Goal: Check status: Check status

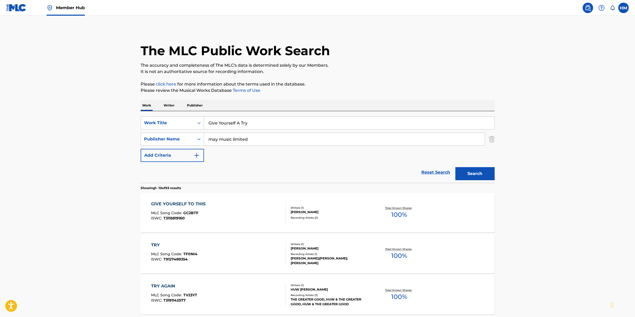
click at [589, 8] on img at bounding box center [588, 8] width 6 height 6
click at [62, 6] on span "Member Hub" at bounding box center [70, 8] width 29 height 6
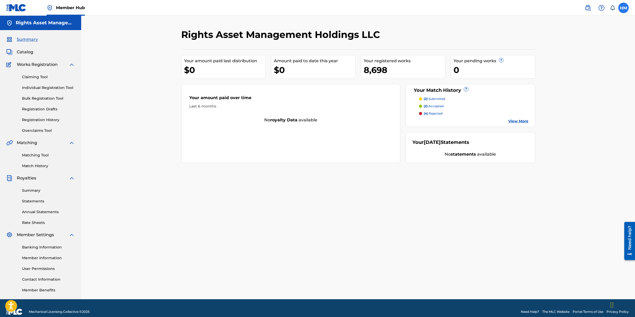
click at [625, 10] on label at bounding box center [623, 8] width 10 height 10
click at [623, 8] on input "[PERSON_NAME] Marsden [EMAIL_ADDRESS] Notification Preferences Profile Log out" at bounding box center [623, 8] width 0 height 0
click at [242, 212] on div "Rights Asset Management Holdings LLC Your amount paid last distribution $0 Amou…" at bounding box center [358, 164] width 367 height 271
click at [42, 119] on link "Registration History" at bounding box center [48, 119] width 53 height 5
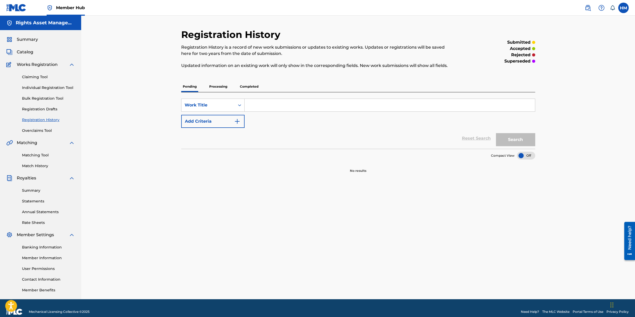
click at [212, 88] on p "Processing" at bounding box center [218, 86] width 21 height 11
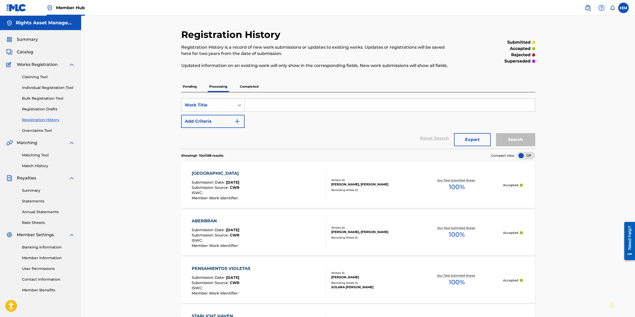
click at [252, 89] on p "Completed" at bounding box center [249, 86] width 22 height 11
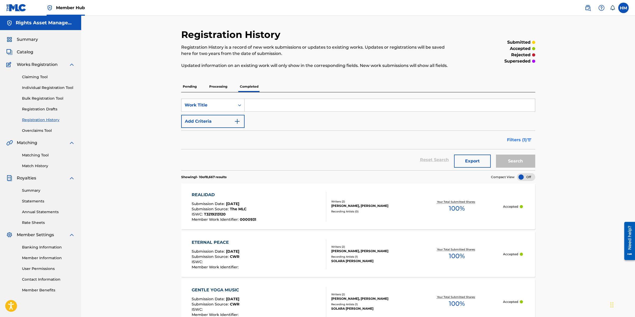
click at [526, 137] on span "Filters ( 1 )" at bounding box center [517, 140] width 20 height 6
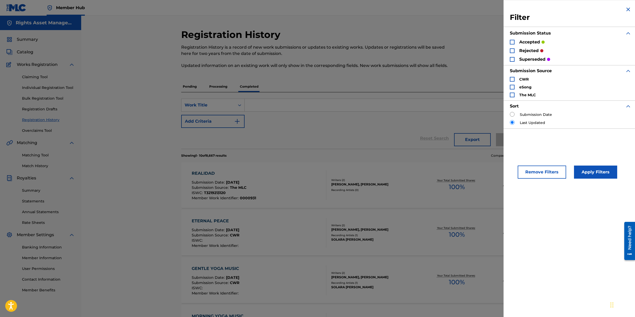
click at [512, 114] on input "Search Form" at bounding box center [512, 114] width 5 height 5
radio input "true"
click at [591, 173] on button "Apply Filters" at bounding box center [595, 172] width 43 height 13
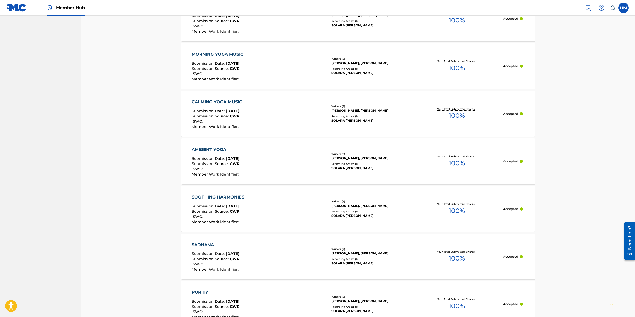
scroll to position [402, 0]
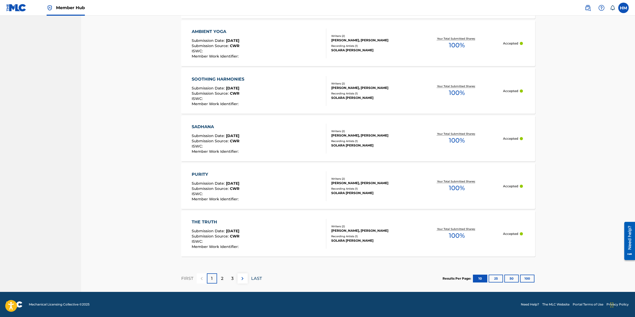
click at [258, 278] on p "LAST" at bounding box center [256, 279] width 11 height 6
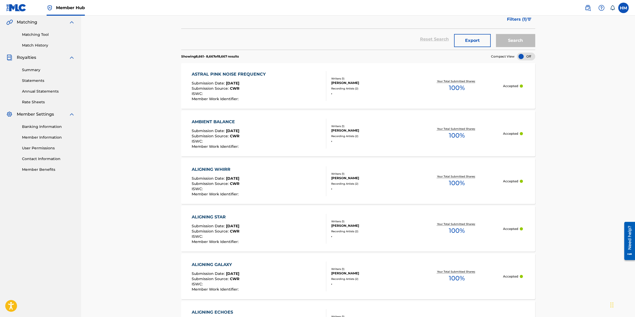
scroll to position [259, 0]
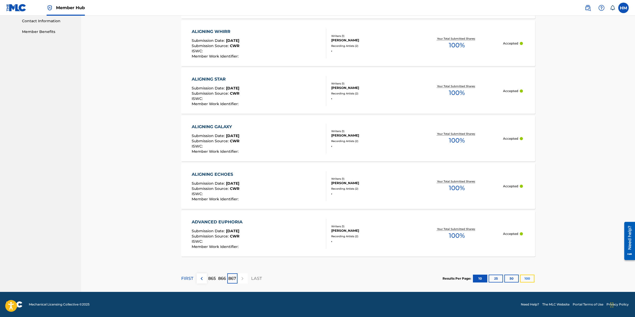
click at [530, 278] on button "100" at bounding box center [527, 279] width 14 height 8
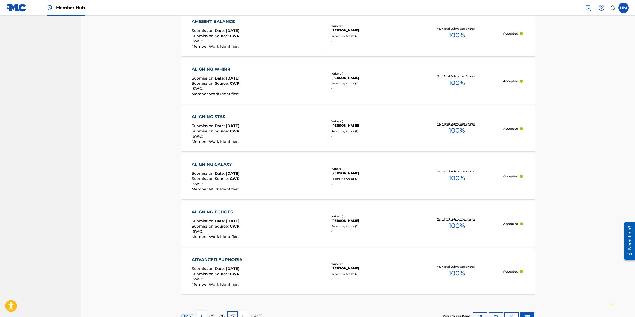
scroll to position [3118, 0]
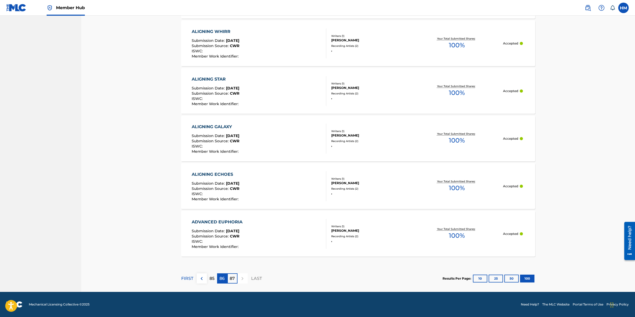
click at [222, 277] on p "86" at bounding box center [221, 279] width 5 height 6
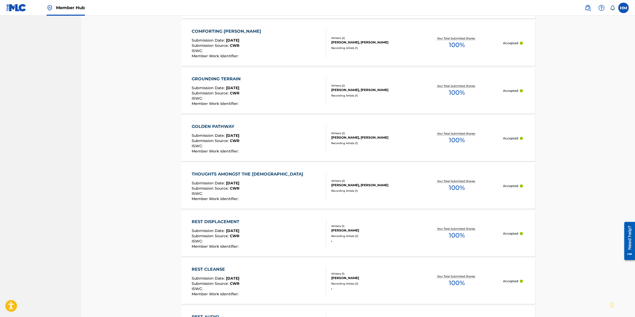
scroll to position [1711, 0]
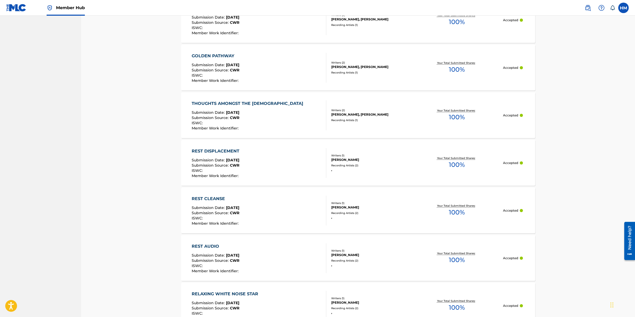
click at [267, 168] on div "REST DISPLACEMENT Submission Date : [DATE] Submission Source : CWR ISWC : Membe…" at bounding box center [259, 163] width 135 height 30
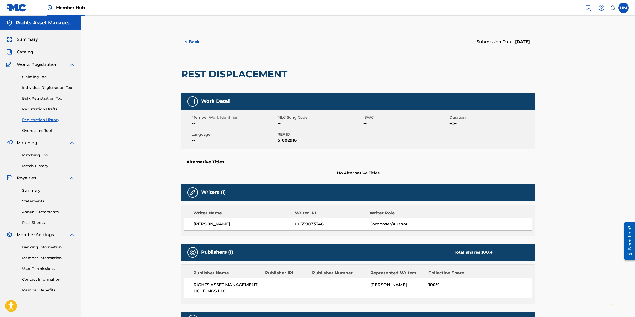
click at [230, 77] on h2 "REST DISPLACEMENT" at bounding box center [235, 74] width 109 height 12
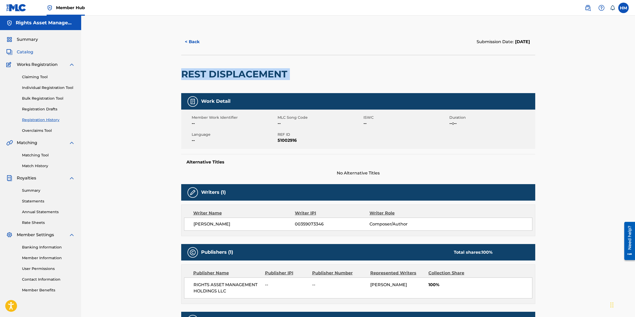
click at [28, 53] on span "Catalog" at bounding box center [25, 52] width 16 height 6
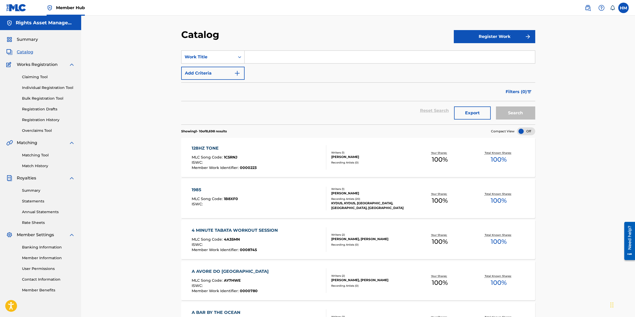
click at [261, 56] on input "Search Form" at bounding box center [390, 57] width 290 height 13
paste input "REST DISPLACEMENT"
type input "REST DISPLACEMENT"
click at [516, 110] on button "Search" at bounding box center [515, 113] width 39 height 13
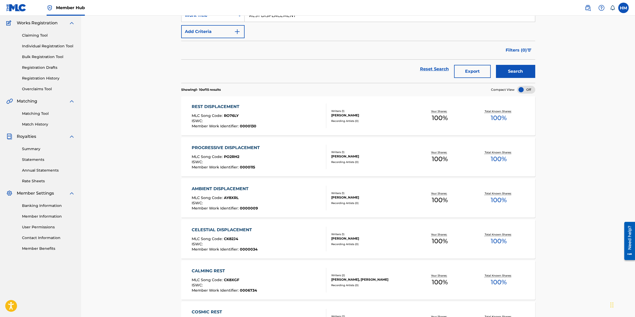
scroll to position [7, 0]
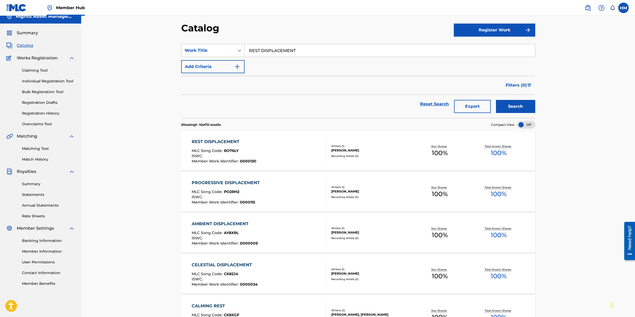
click at [247, 146] on div "REST DISPLACEMENT MLC Song Code : RO76LY ISWC : Member Work Identifier : 0000130" at bounding box center [224, 151] width 65 height 25
